Goal: Check status: Check status

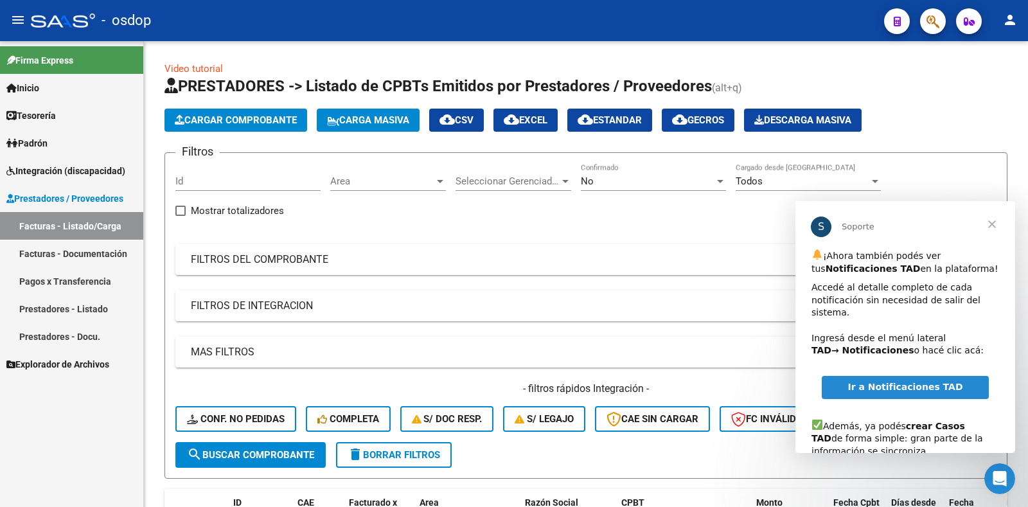
click at [990, 226] on span "Cerrar" at bounding box center [992, 224] width 46 height 46
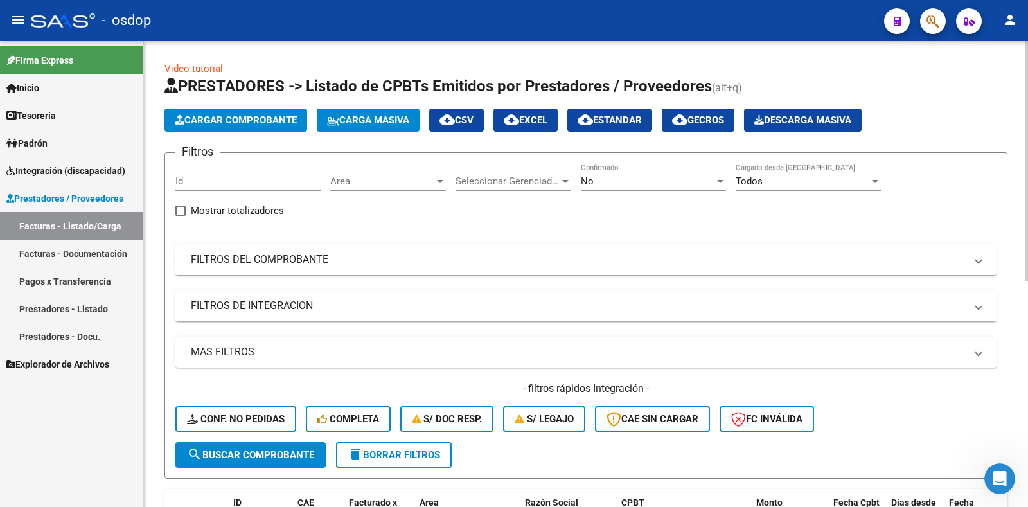
click at [757, 322] on div "Filtros Id Area Area Seleccionar Gerenciador Seleccionar Gerenciador No Confirm…" at bounding box center [585, 302] width 821 height 279
click at [769, 299] on mat-panel-title "FILTROS DE INTEGRACION" at bounding box center [578, 306] width 775 height 14
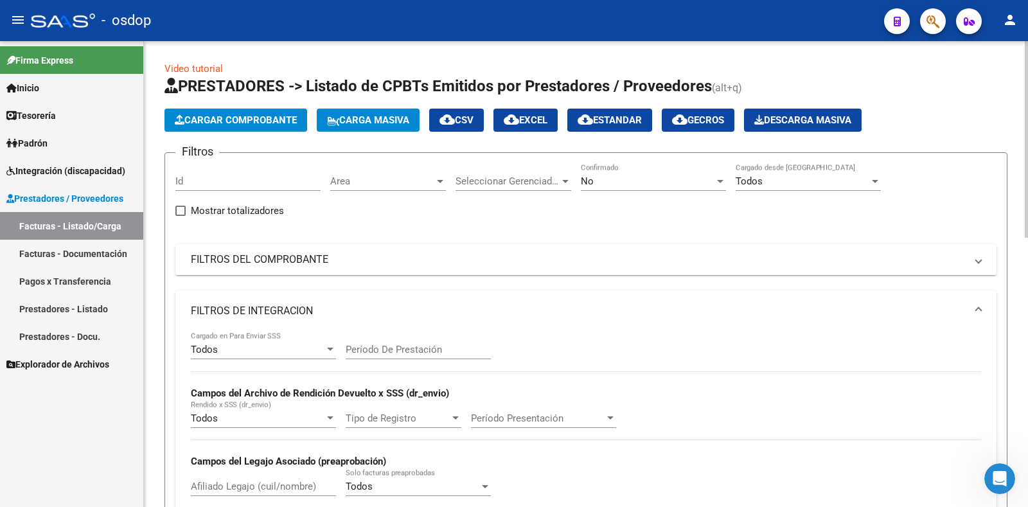
click at [276, 258] on mat-panel-title "FILTROS DEL COMPROBANTE" at bounding box center [578, 260] width 775 height 14
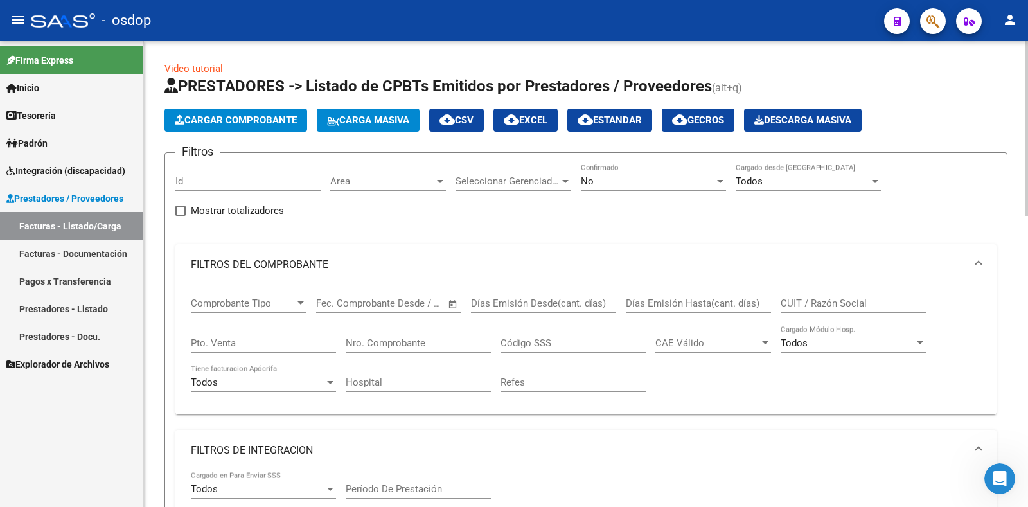
click at [277, 442] on mat-expansion-panel-header "FILTROS DE INTEGRACION" at bounding box center [585, 450] width 821 height 41
paste input "23179235544"
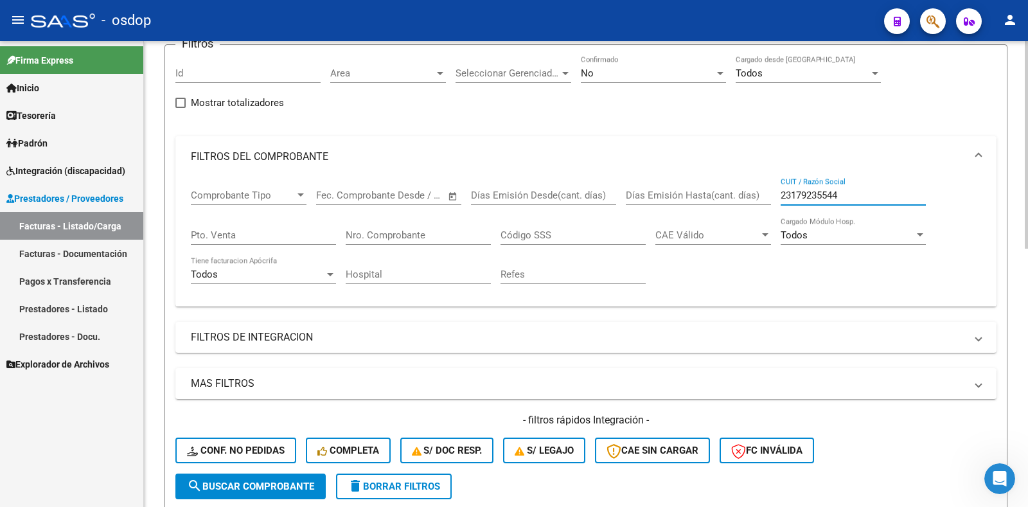
scroll to position [257, 0]
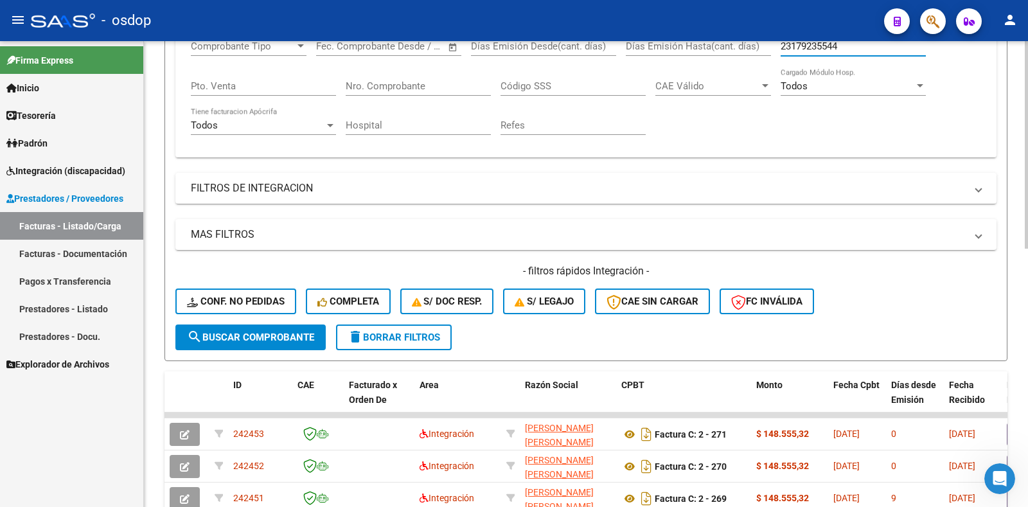
type input "23179235544"
click at [208, 340] on span "search Buscar Comprobante" at bounding box center [250, 338] width 127 height 12
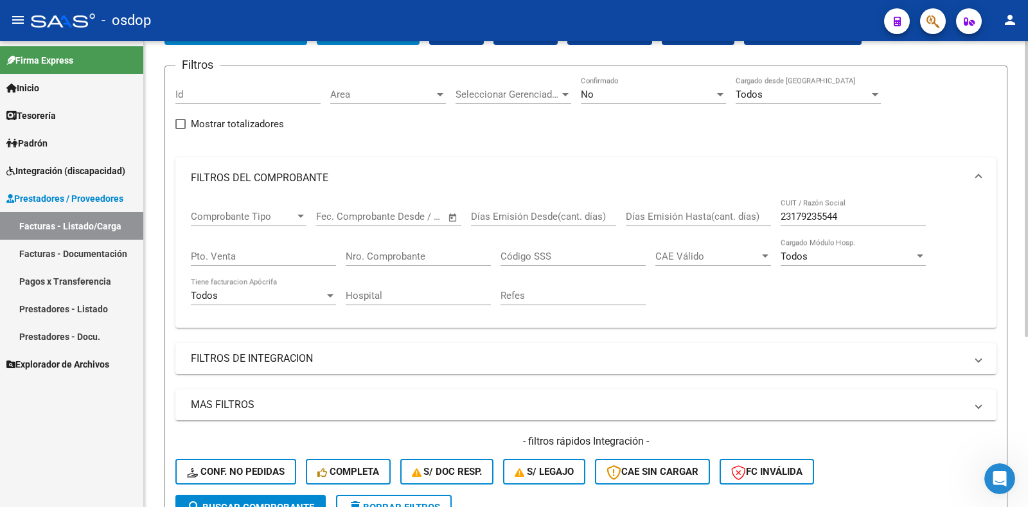
scroll to position [0, 0]
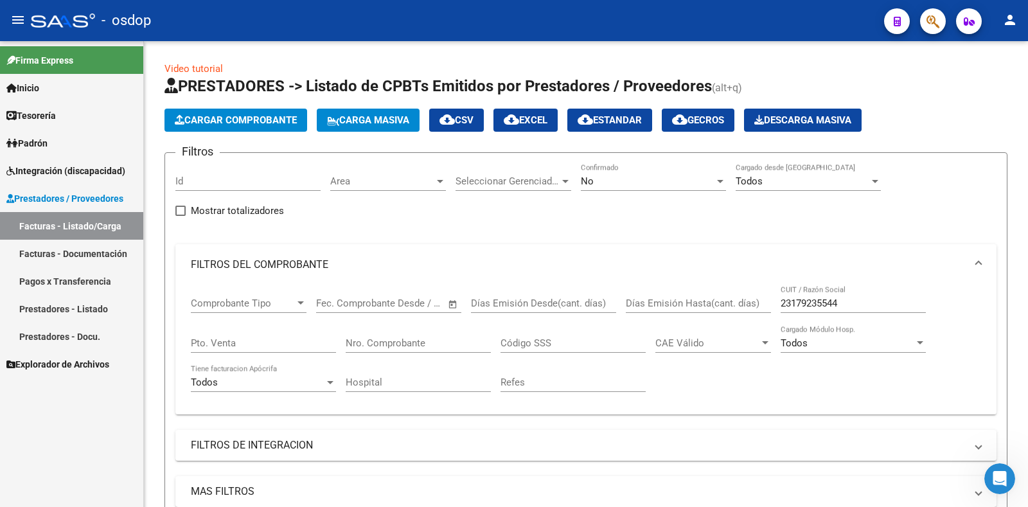
click at [112, 167] on span "Integración (discapacidad)" at bounding box center [65, 171] width 119 height 14
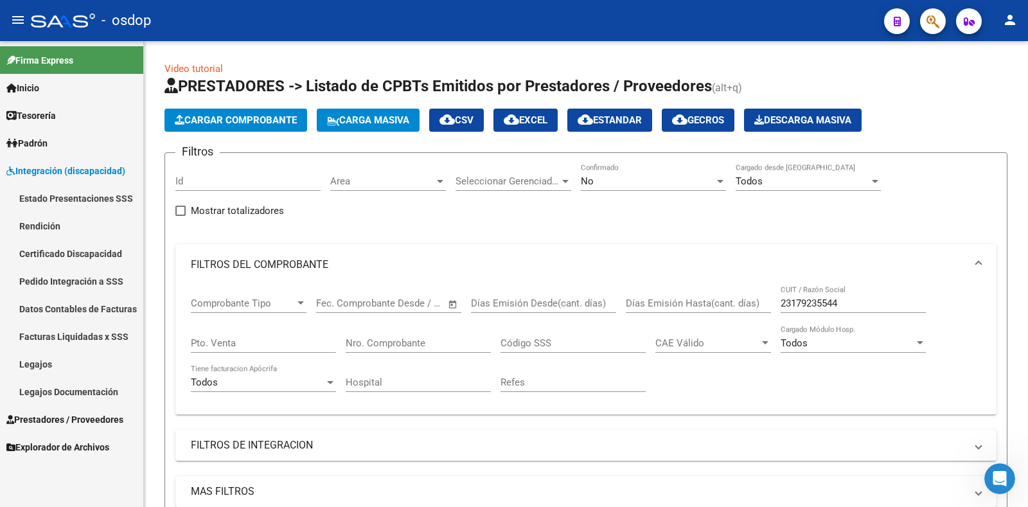
click at [95, 226] on link "Rendición" at bounding box center [71, 226] width 143 height 28
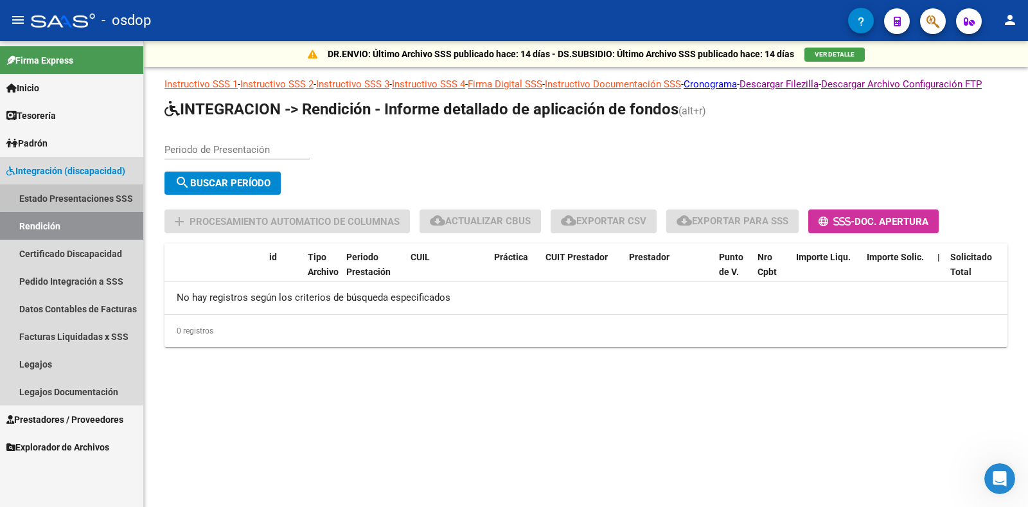
click at [76, 198] on link "Estado Presentaciones SSS" at bounding box center [71, 198] width 143 height 28
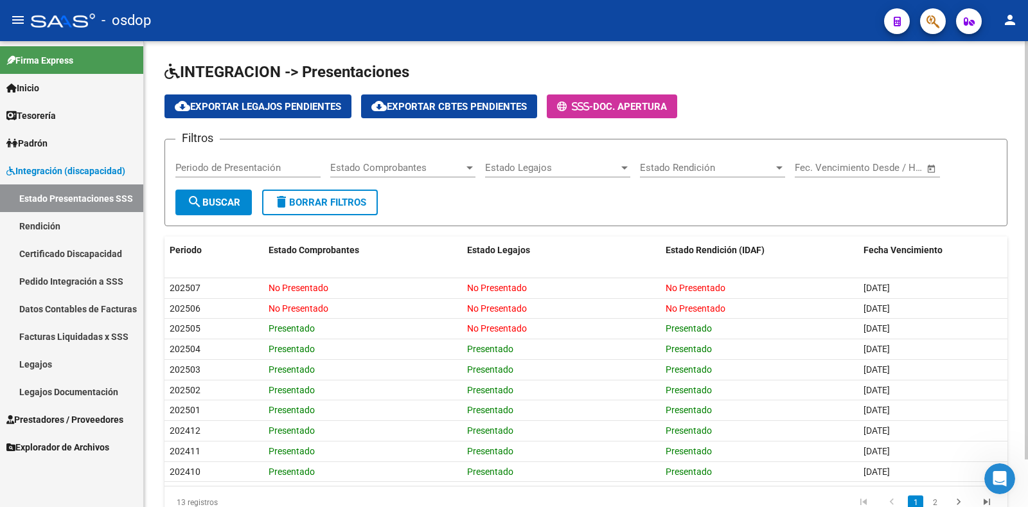
click at [67, 419] on span "Prestadores / Proveedores" at bounding box center [64, 420] width 117 height 14
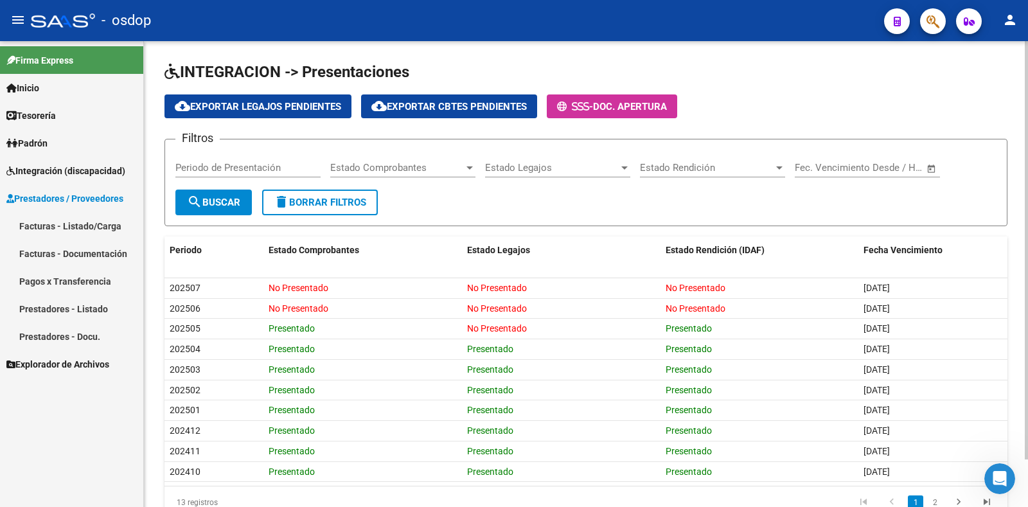
click at [100, 247] on link "Facturas - Documentación" at bounding box center [71, 254] width 143 height 28
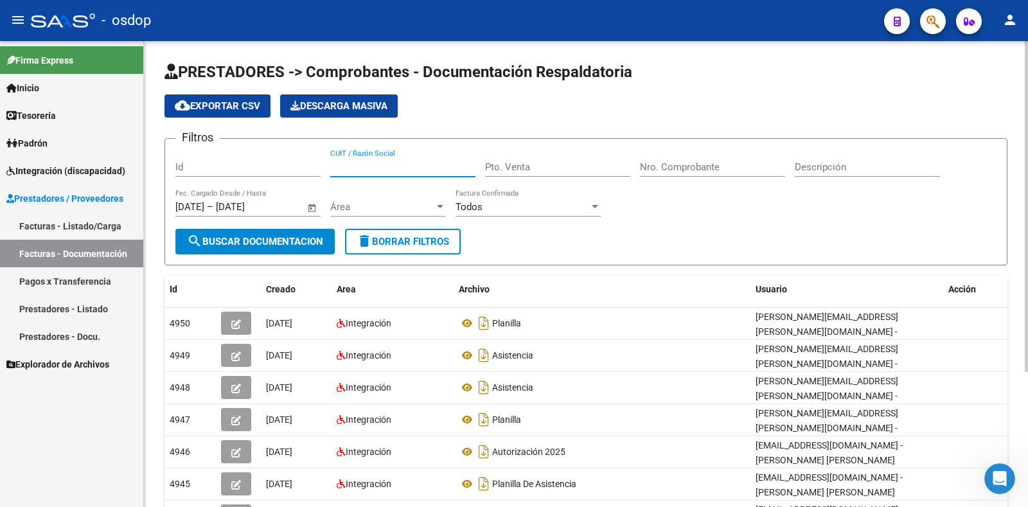
paste input "23179235544"
type input "23179235544"
click at [254, 239] on span "search Buscar Documentacion" at bounding box center [255, 242] width 136 height 12
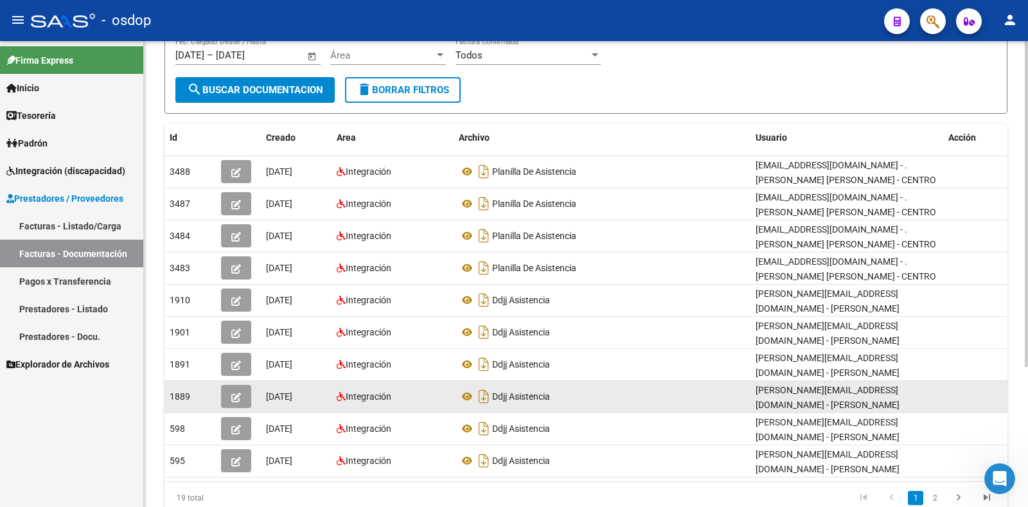
scroll to position [129, 0]
